Goal: Find specific page/section: Find specific page/section

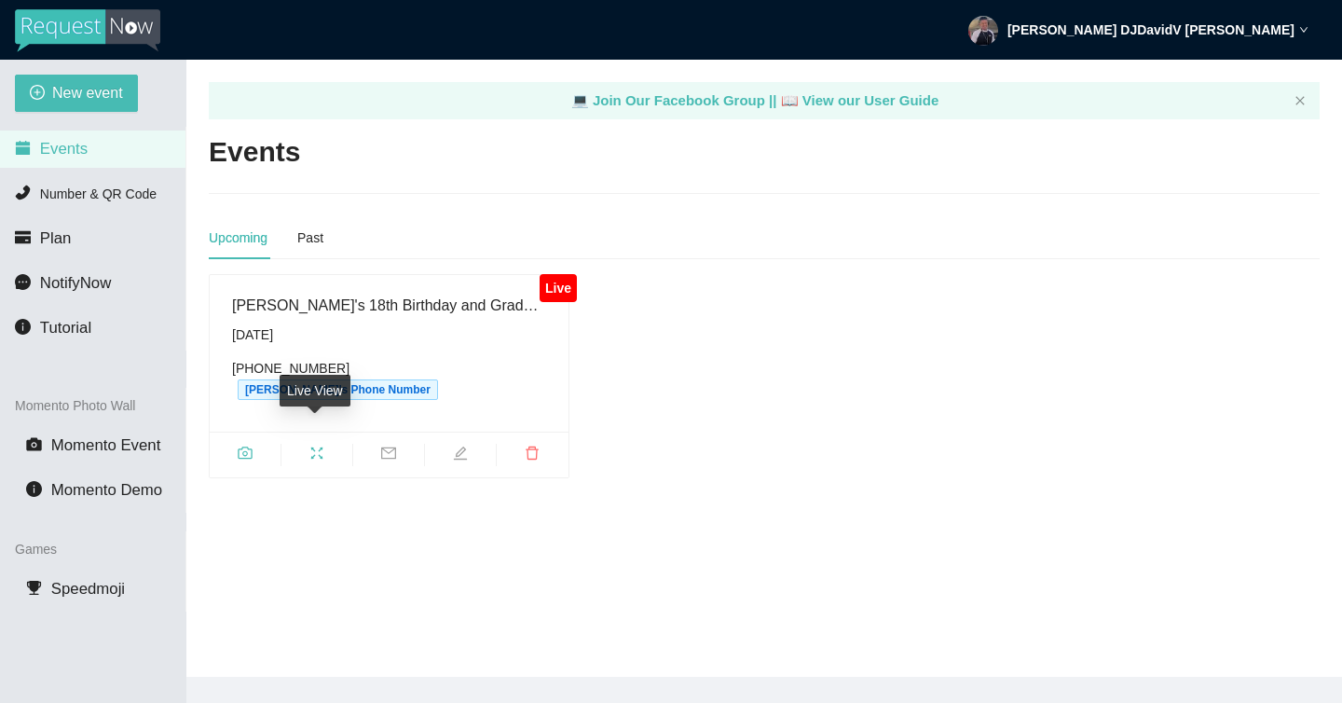
click at [317, 445] on icon "fullscreen" at bounding box center [316, 452] width 15 height 15
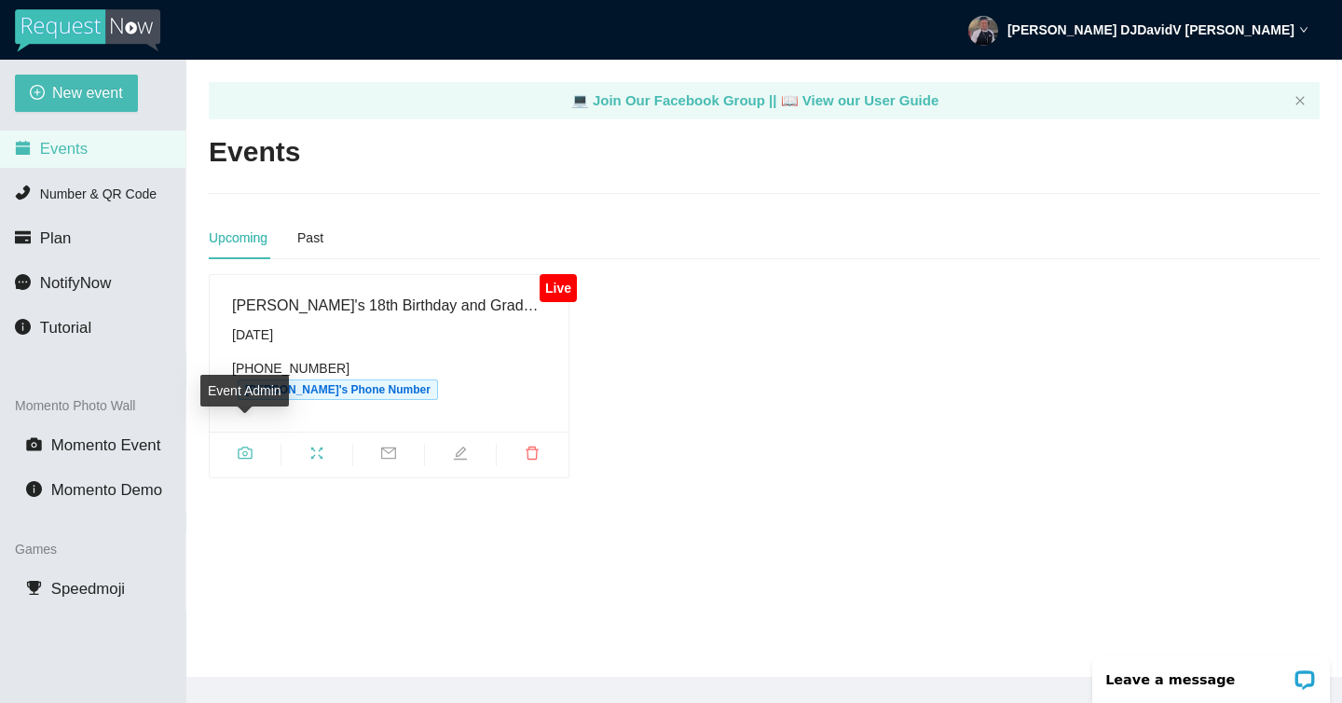
click at [241, 445] on icon "camera" at bounding box center [245, 452] width 15 height 15
